Goal: Check status: Check status

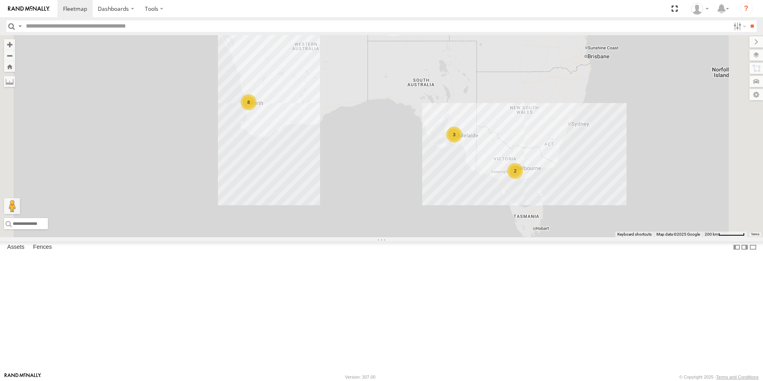
click at [462, 142] on div "3" at bounding box center [454, 134] width 16 height 16
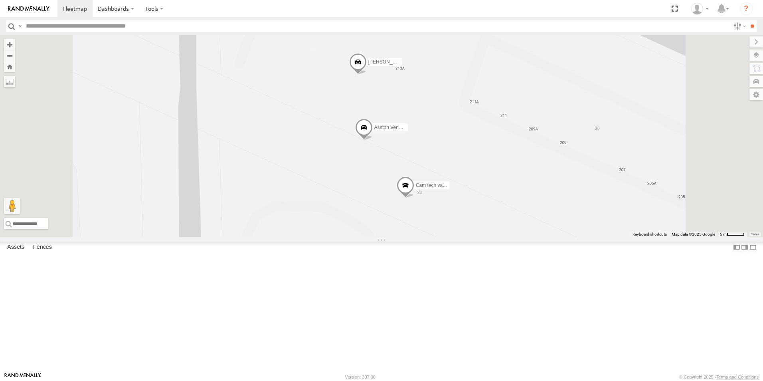
click at [373, 140] on span at bounding box center [364, 130] width 18 height 22
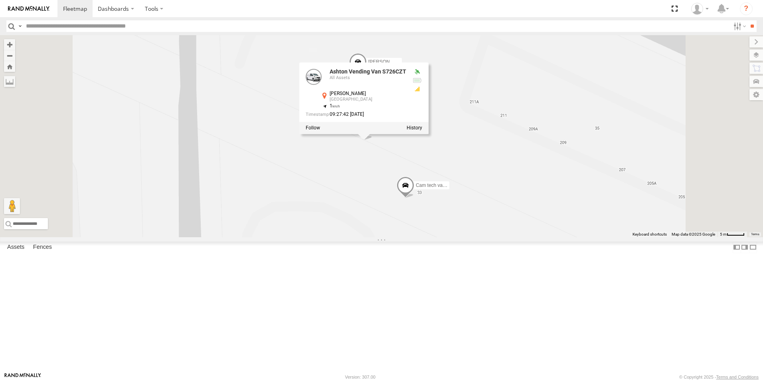
click at [411, 234] on div "Ashton Vending Van S726CZT [PERSON_NAME] Van S434-DDD Cam tech van S943DGC Asht…" at bounding box center [381, 136] width 763 height 202
